Goal: Navigation & Orientation: Find specific page/section

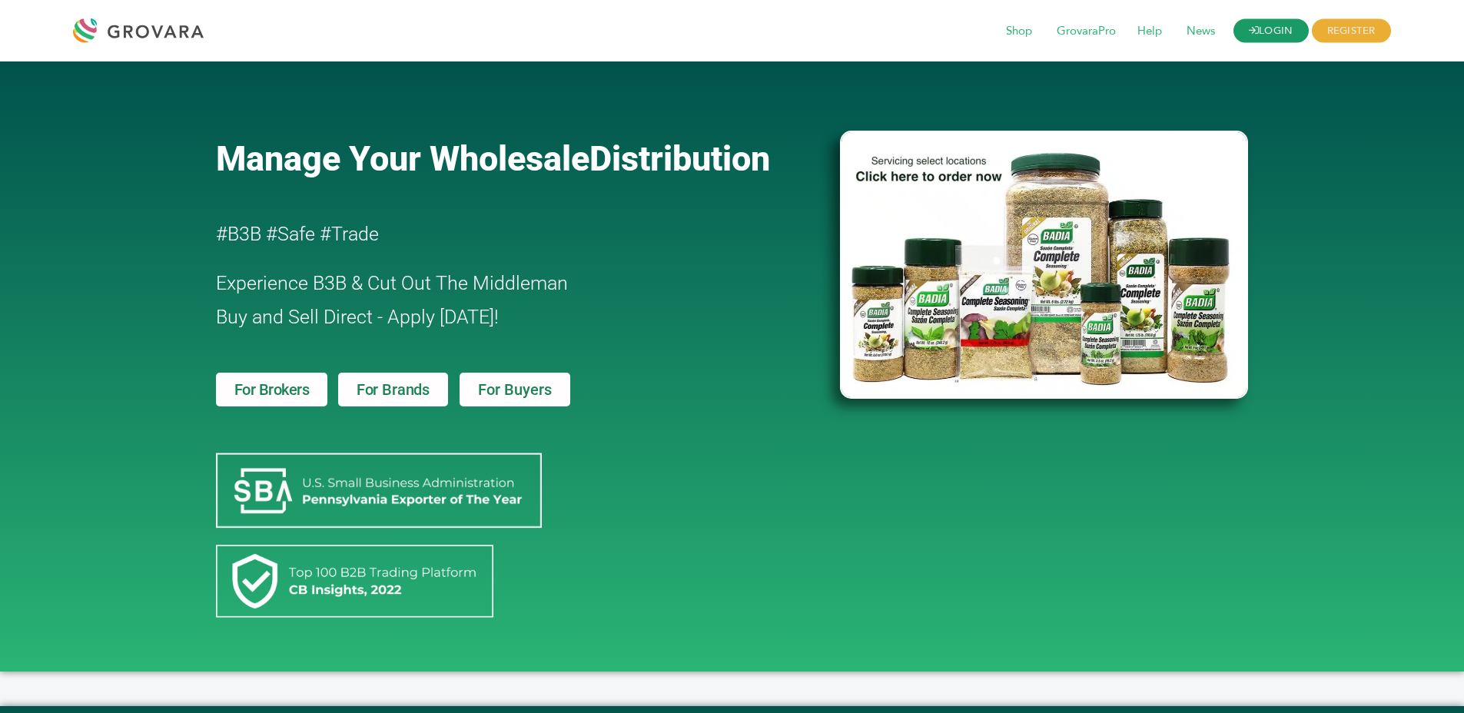
click at [1308, 30] on link "LOGIN" at bounding box center [1271, 31] width 75 height 24
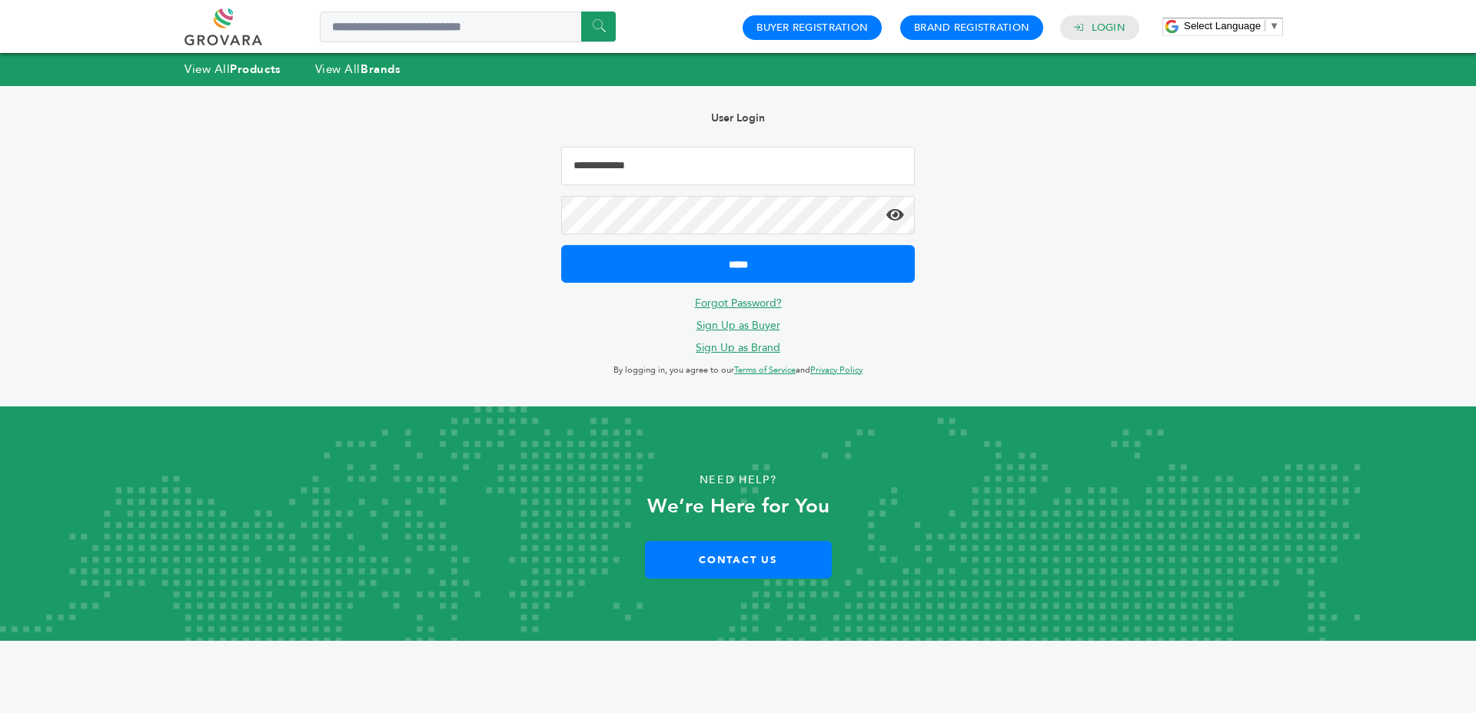
click at [700, 167] on input "Email Address" at bounding box center [738, 166] width 354 height 38
type input "**********"
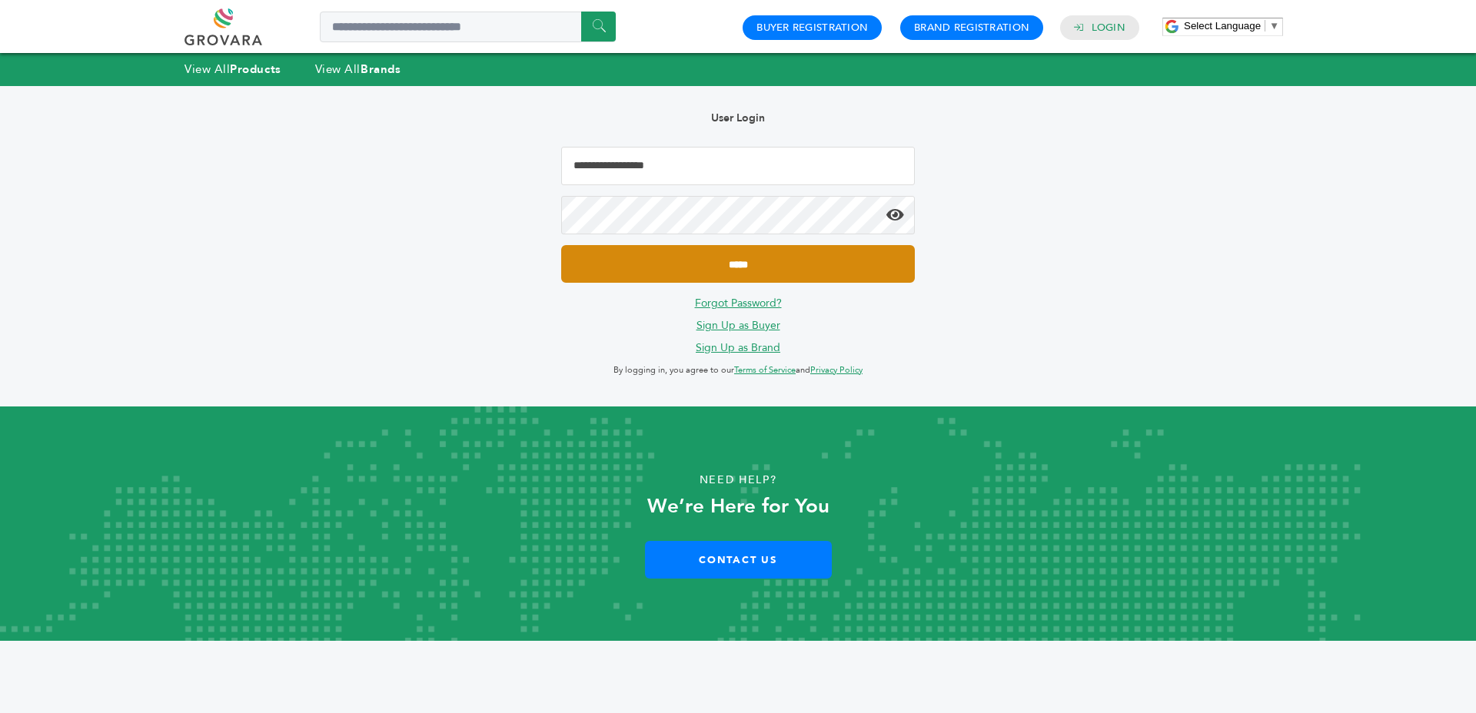
click at [736, 270] on input "*****" at bounding box center [738, 264] width 354 height 38
